Goal: Task Accomplishment & Management: Manage account settings

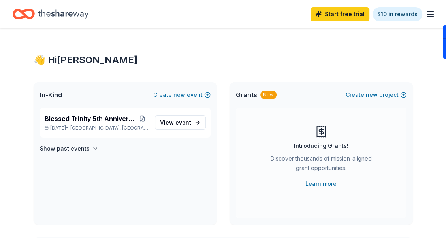
drag, startPoint x: 0, startPoint y: 0, endPoint x: 194, endPoint y: 79, distance: 209.6
click at [180, 121] on span "event" at bounding box center [183, 122] width 16 height 7
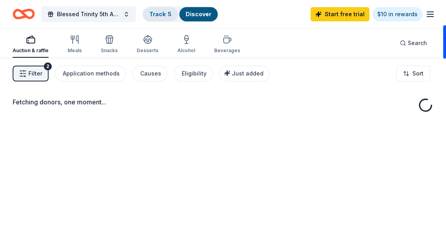
click at [161, 11] on link "Track · 5" at bounding box center [160, 14] width 22 height 7
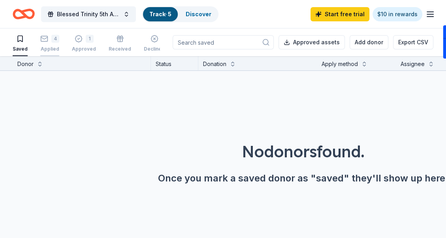
click at [46, 40] on icon "button" at bounding box center [44, 39] width 8 height 8
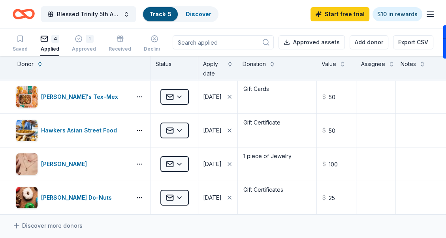
click at [430, 15] on icon "button" at bounding box center [430, 13] width 9 height 9
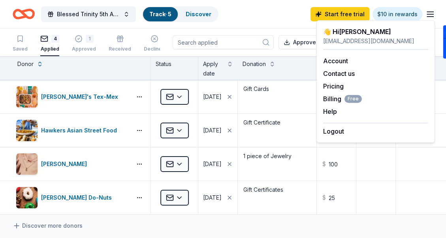
drag, startPoint x: 337, startPoint y: 131, endPoint x: 340, endPoint y: 141, distance: 10.0
click at [341, 142] on div "👋 Hi [PERSON_NAME] [EMAIL_ADDRESS][DOMAIN_NAME] Account Contact us Pricing Bill…" at bounding box center [376, 81] width 119 height 123
click at [332, 132] on button "Logout" at bounding box center [333, 130] width 21 height 9
